Goal: Information Seeking & Learning: Find contact information

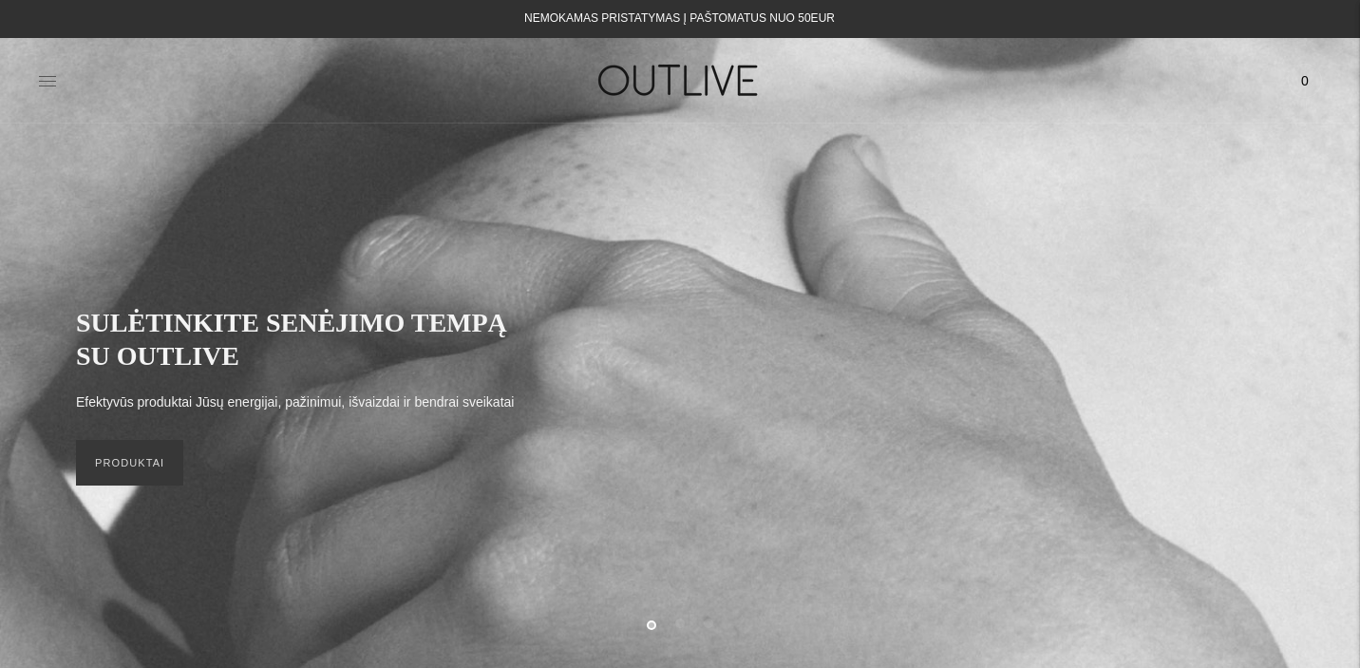
click at [44, 81] on icon at bounding box center [47, 80] width 19 height 19
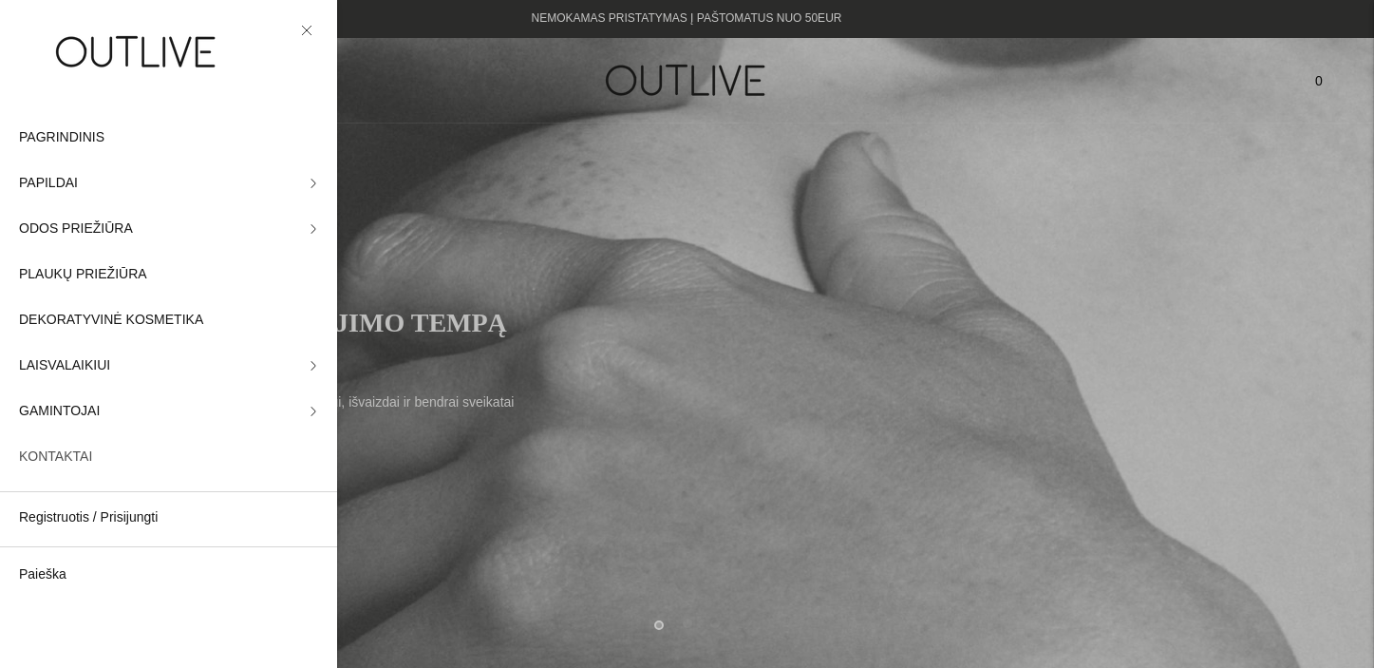
click at [50, 451] on span "KONTAKTAI" at bounding box center [55, 456] width 73 height 23
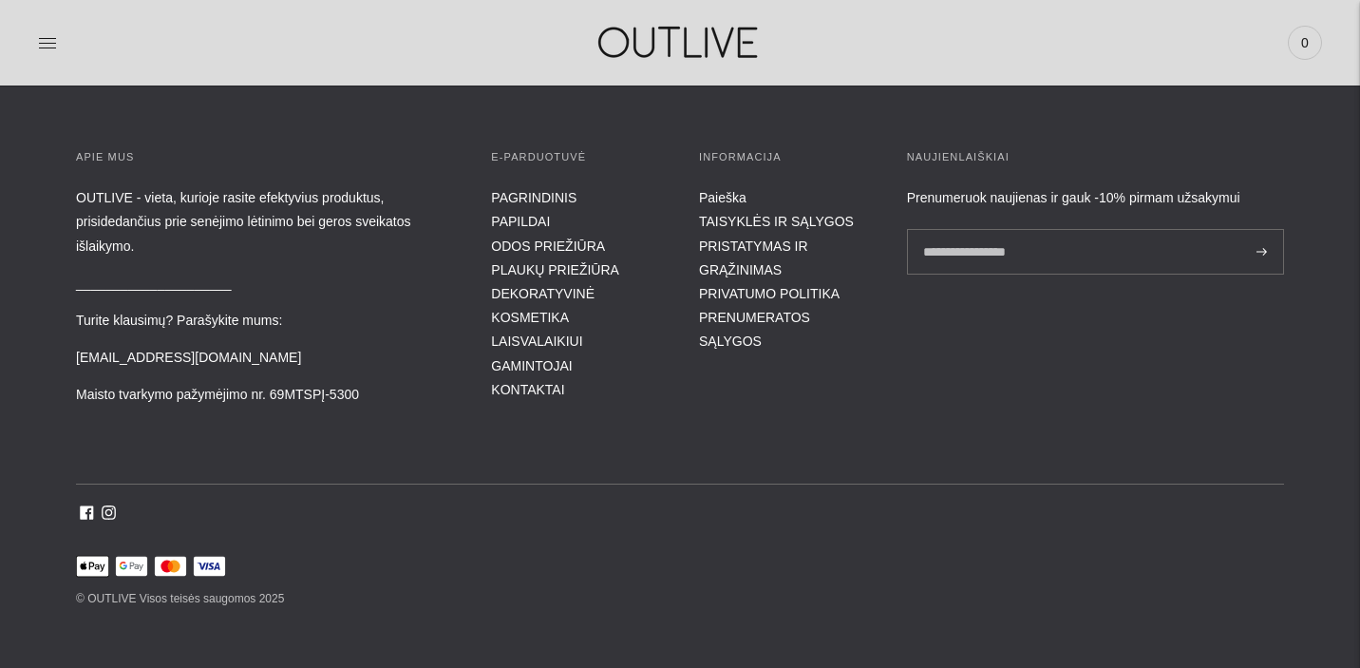
scroll to position [808, 0]
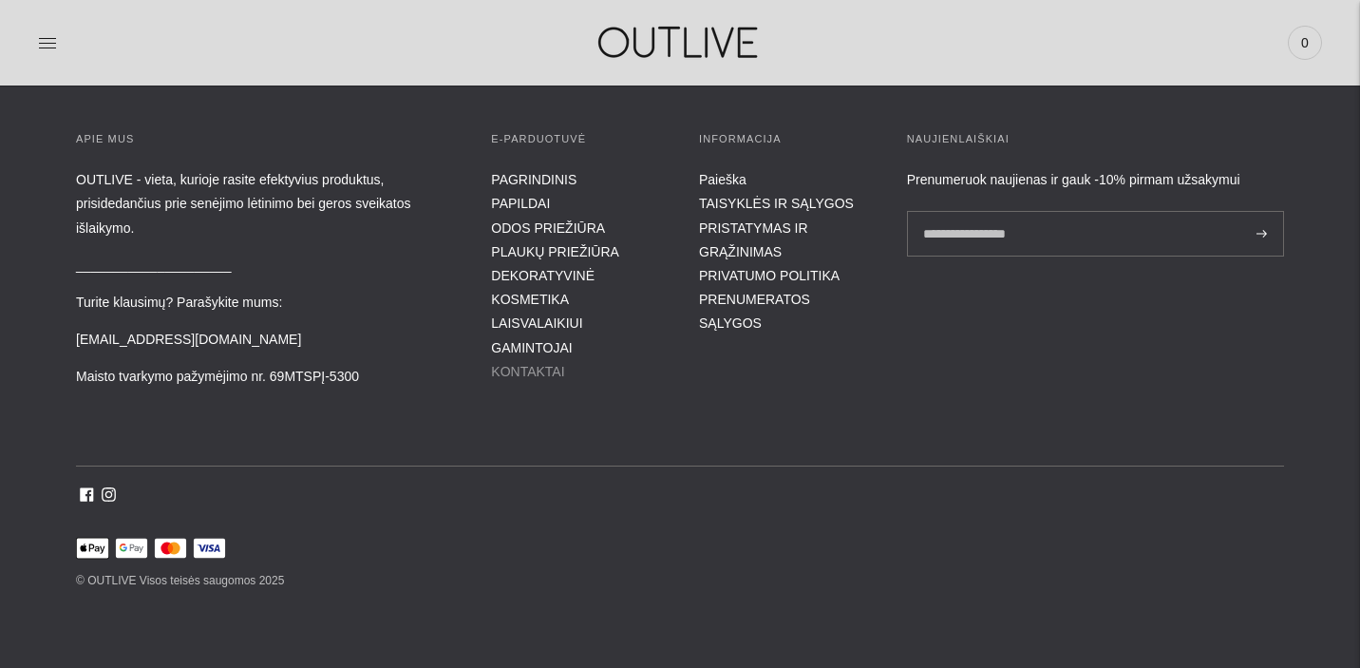
click at [532, 368] on link "KONTAKTAI" at bounding box center [527, 371] width 73 height 15
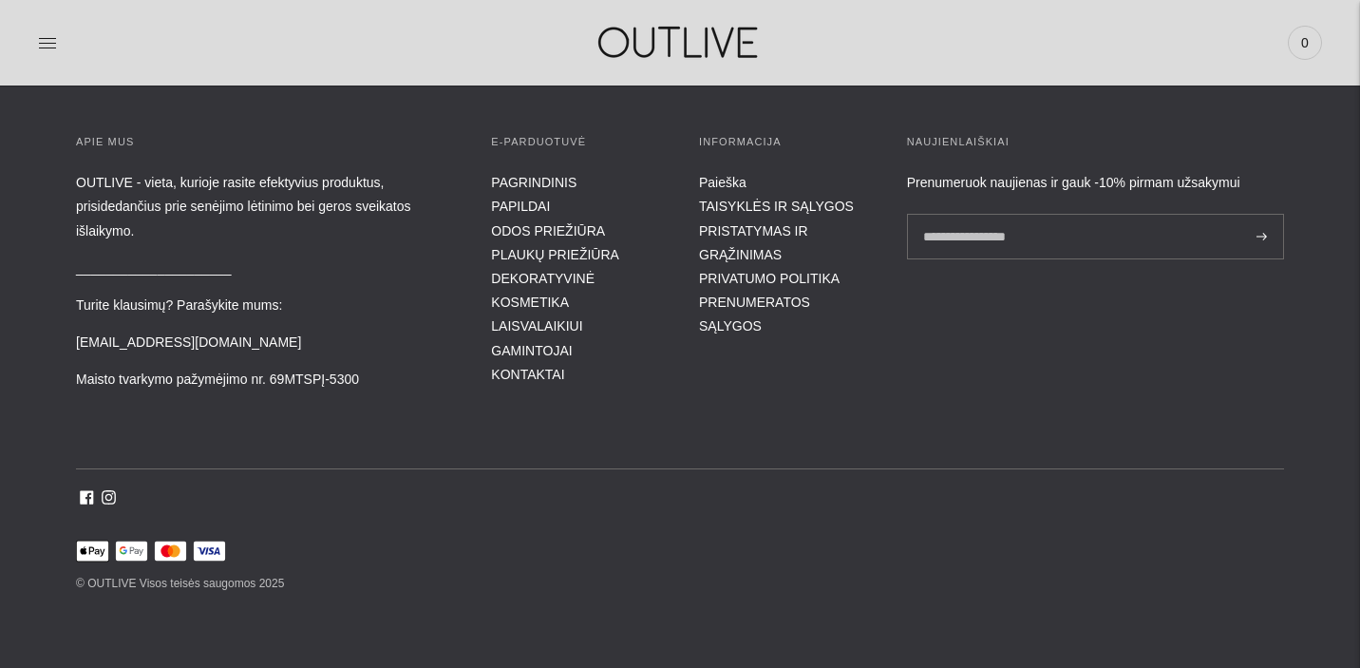
scroll to position [808, 0]
